Goal: Check status

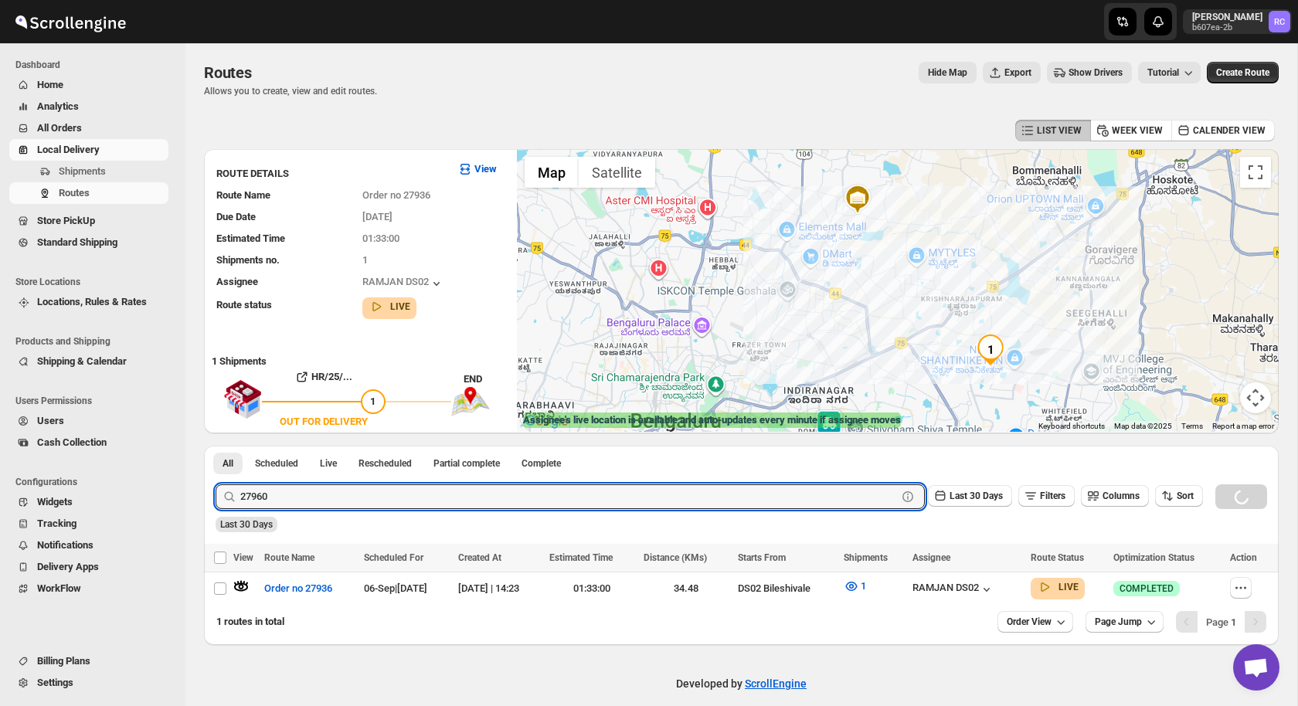
scroll to position [14, 0]
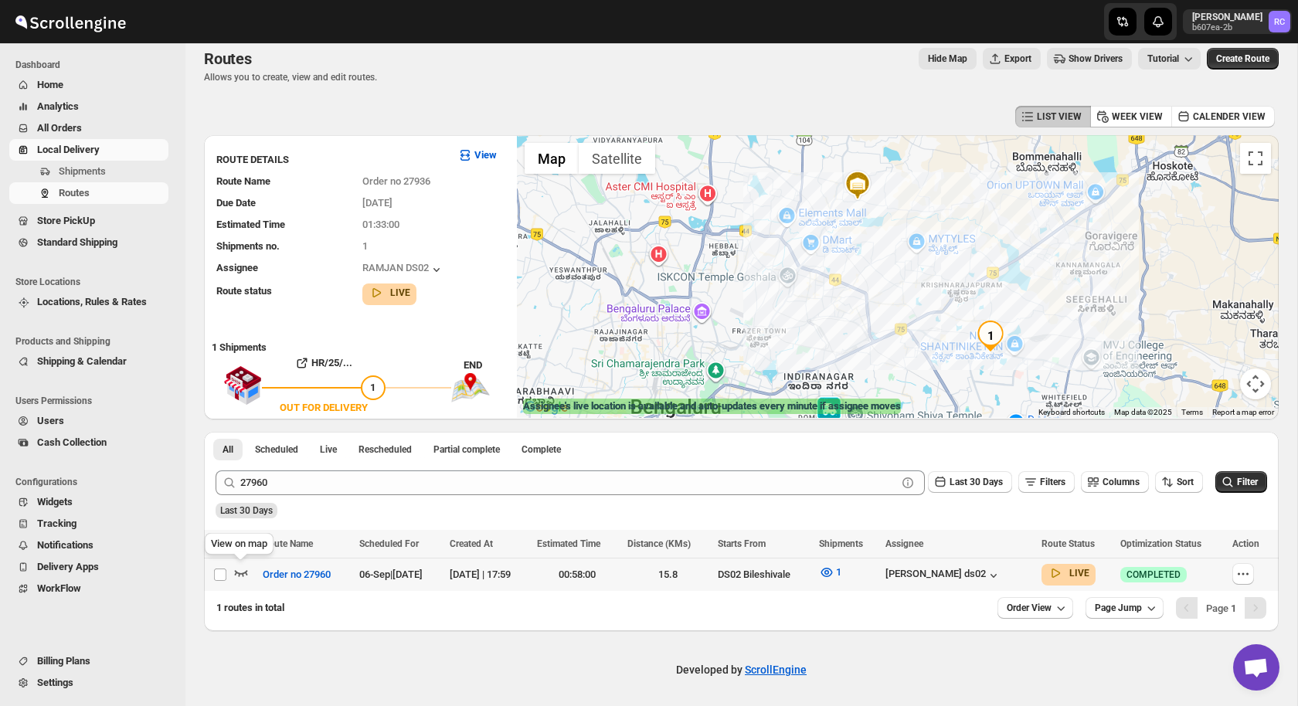
click at [240, 566] on icon "button" at bounding box center [240, 572] width 15 height 15
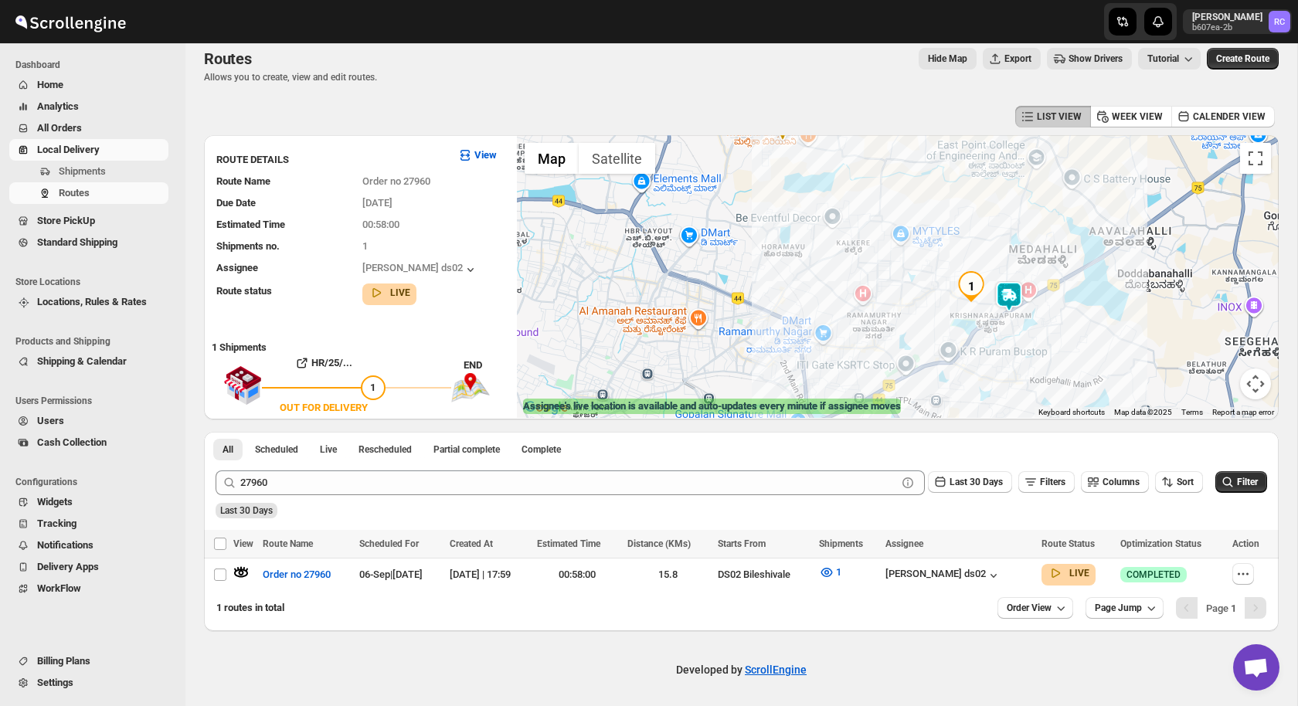
drag, startPoint x: 1033, startPoint y: 351, endPoint x: 1006, endPoint y: 286, distance: 71.0
click at [1006, 286] on img at bounding box center [1008, 296] width 31 height 31
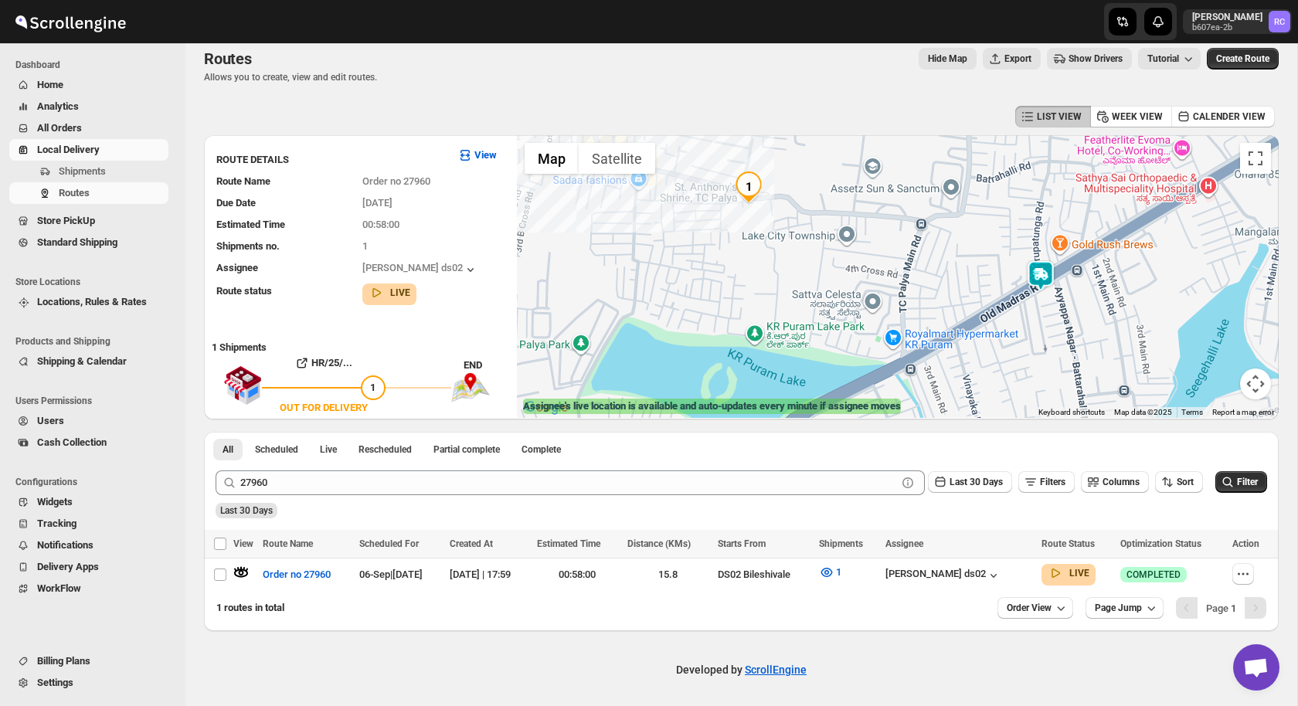
drag, startPoint x: 907, startPoint y: 327, endPoint x: 927, endPoint y: 220, distance: 108.5
click at [927, 220] on div at bounding box center [898, 276] width 762 height 283
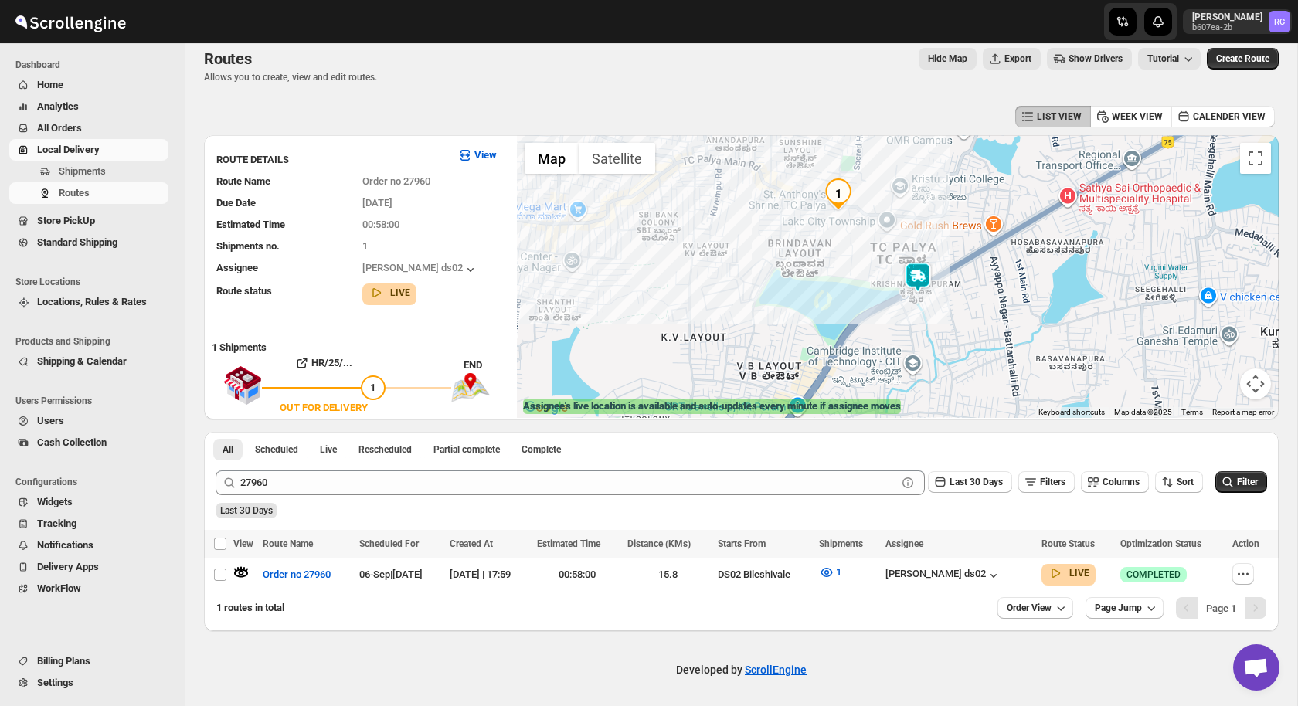
drag, startPoint x: 833, startPoint y: 262, endPoint x: 881, endPoint y: 263, distance: 48.7
click at [881, 263] on div at bounding box center [898, 276] width 762 height 283
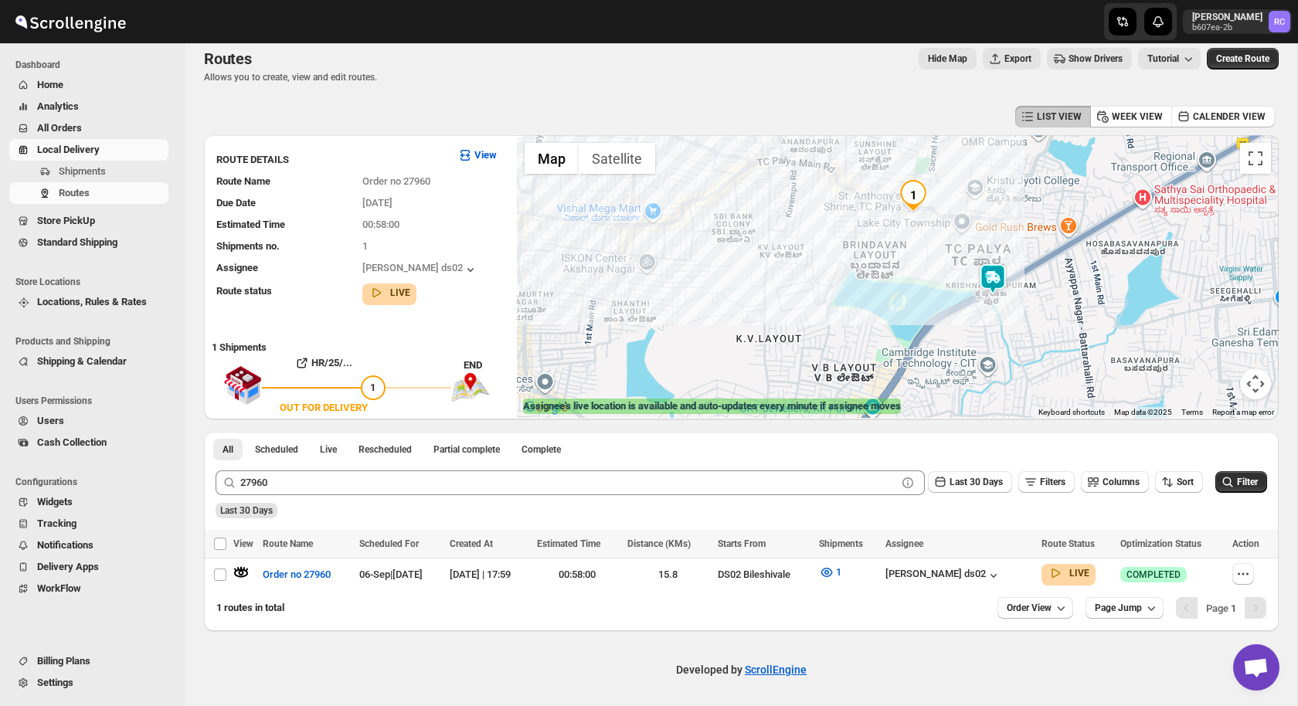
click at [994, 282] on img at bounding box center [992, 278] width 31 height 31
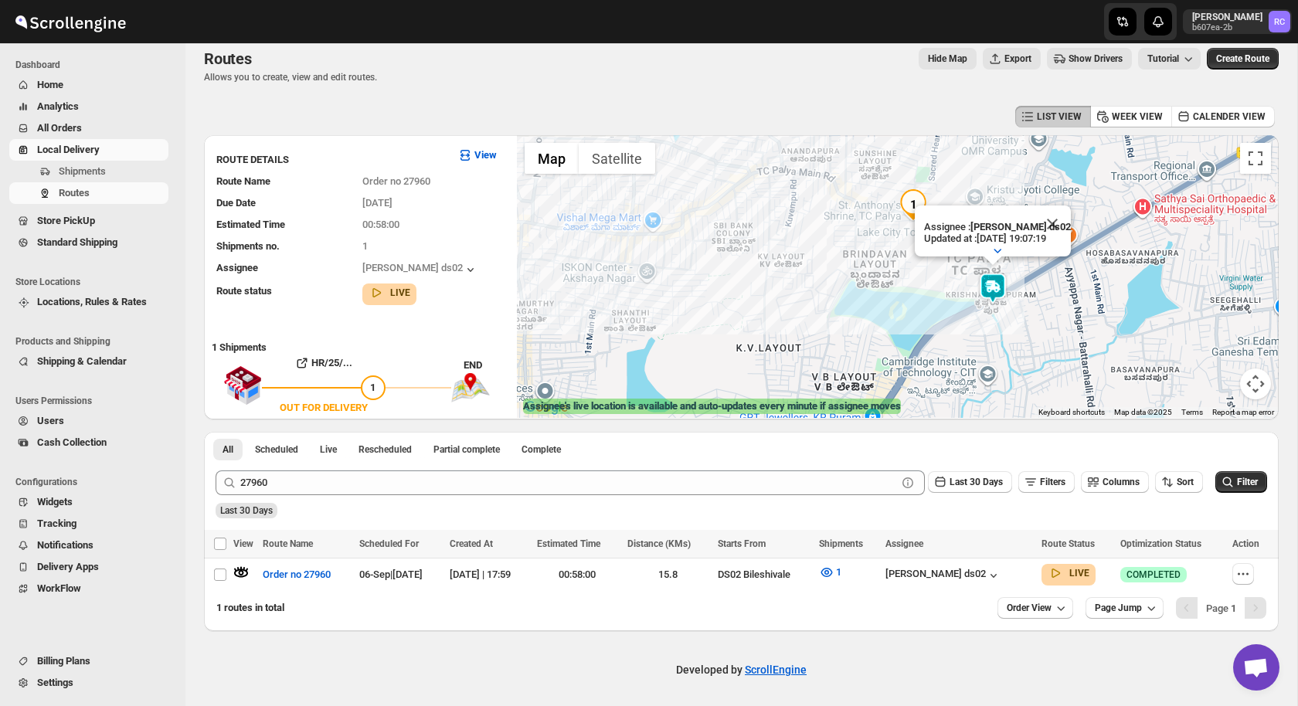
drag, startPoint x: 882, startPoint y: 263, endPoint x: 882, endPoint y: 273, distance: 10.8
click at [882, 273] on div "Assignee : [PERSON_NAME] ds02 Updated at : [DATE] 19:07:19 Duty mode Enabled Ba…" at bounding box center [898, 276] width 762 height 283
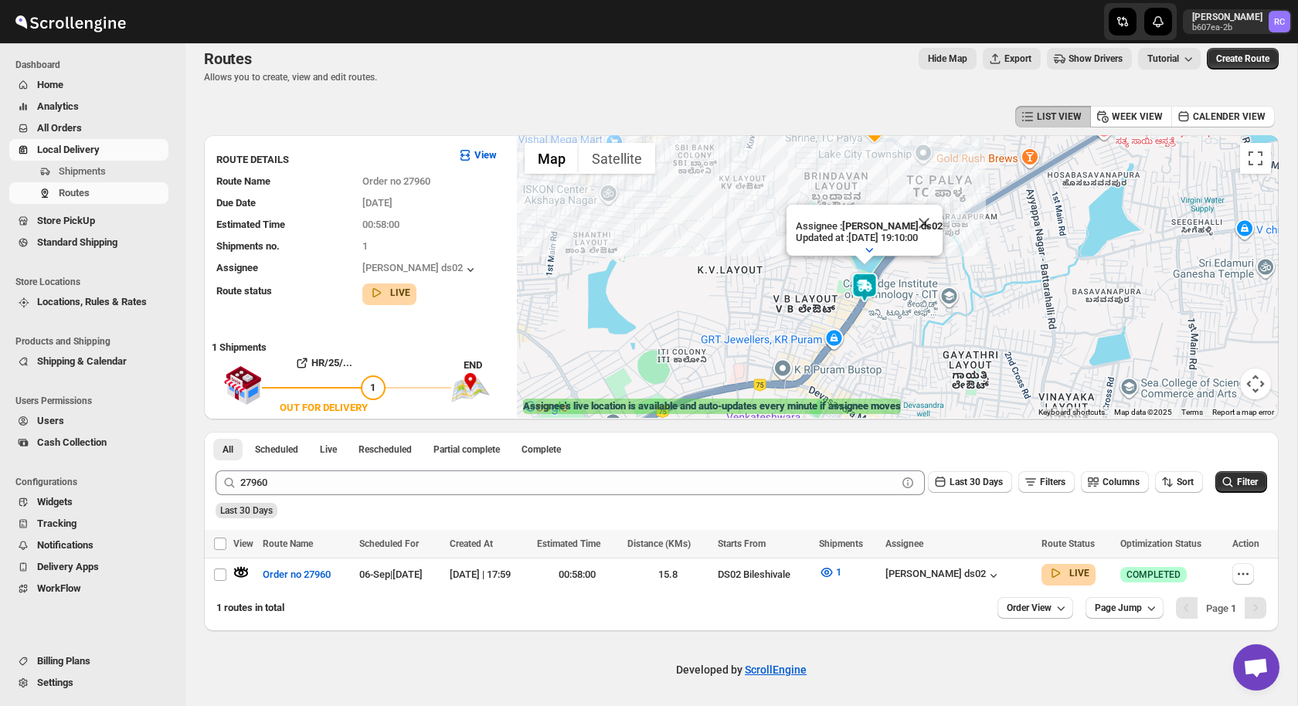
drag, startPoint x: 732, startPoint y: 347, endPoint x: 694, endPoint y: 275, distance: 81.6
click at [694, 275] on div "Assignee : [PERSON_NAME] ds02 Updated at : [DATE] 19:10:00 Duty mode Enabled Ba…" at bounding box center [898, 276] width 762 height 283
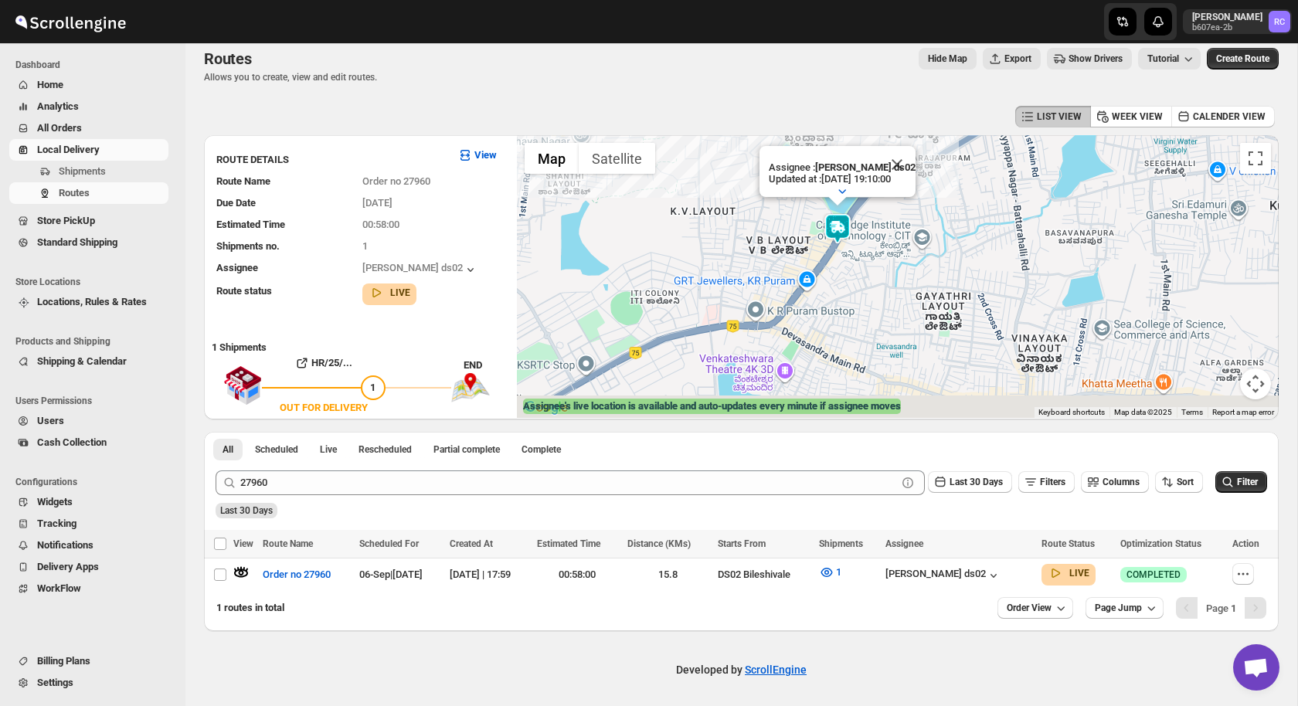
drag, startPoint x: 859, startPoint y: 371, endPoint x: 836, endPoint y: 313, distance: 62.4
click at [837, 312] on div "Assignee : [PERSON_NAME] ds02 Updated at : [DATE] 19:10:00 Duty mode Enabled Ba…" at bounding box center [898, 276] width 762 height 283
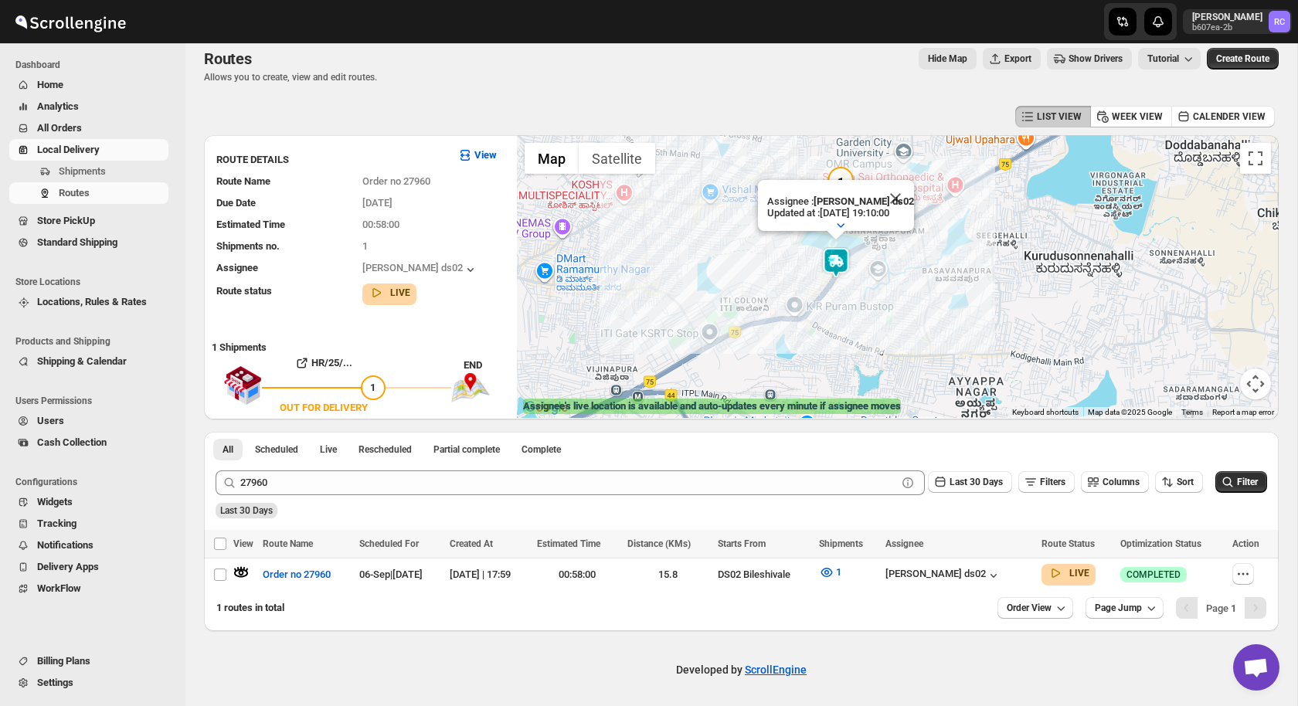
click at [844, 270] on img at bounding box center [835, 262] width 31 height 31
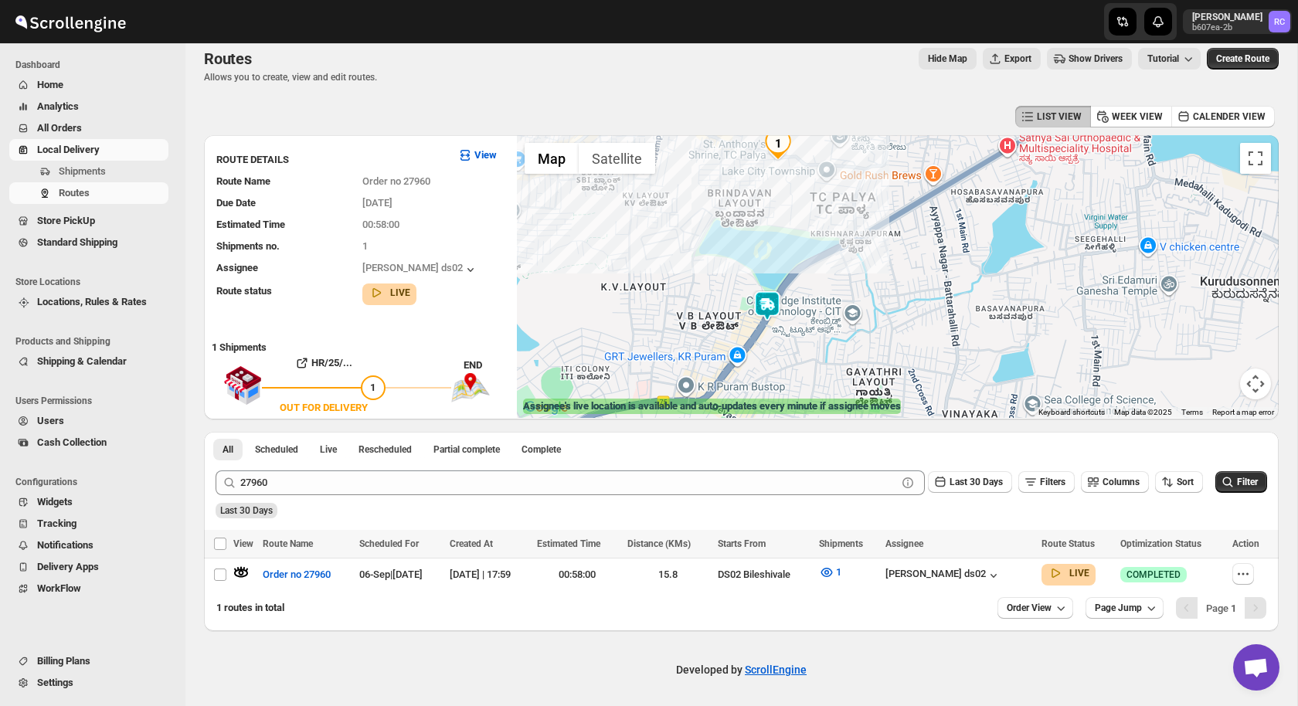
drag, startPoint x: 912, startPoint y: 196, endPoint x: 820, endPoint y: 263, distance: 113.4
click at [820, 263] on div at bounding box center [898, 276] width 762 height 283
